Goal: Go to known website: Access a specific website the user already knows

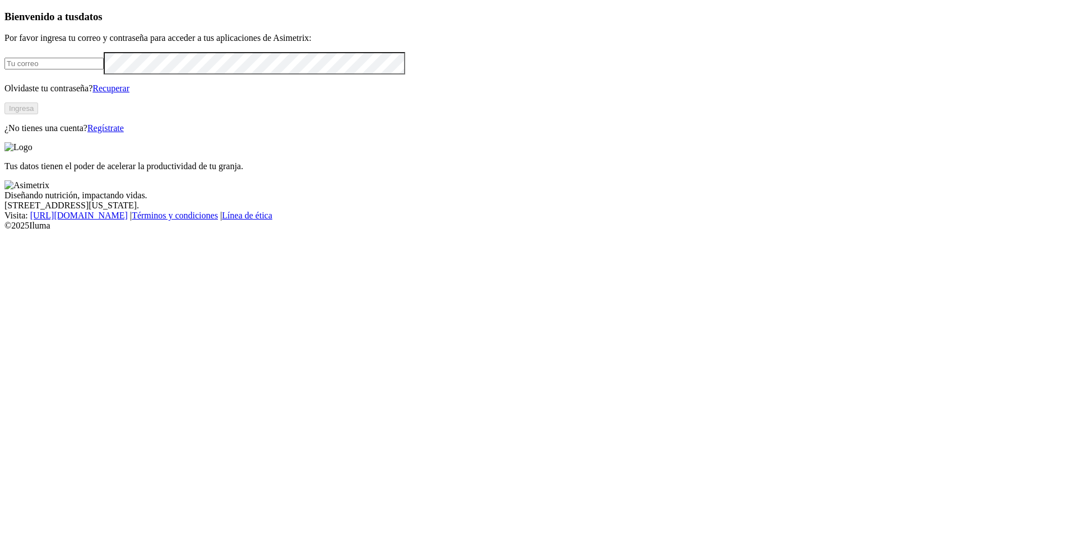
type input "[PERSON_NAME][EMAIL_ADDRESS][PERSON_NAME][DOMAIN_NAME]"
click at [38, 114] on button "Ingresa" at bounding box center [21, 109] width 34 height 12
